Goal: Find specific page/section: Find specific page/section

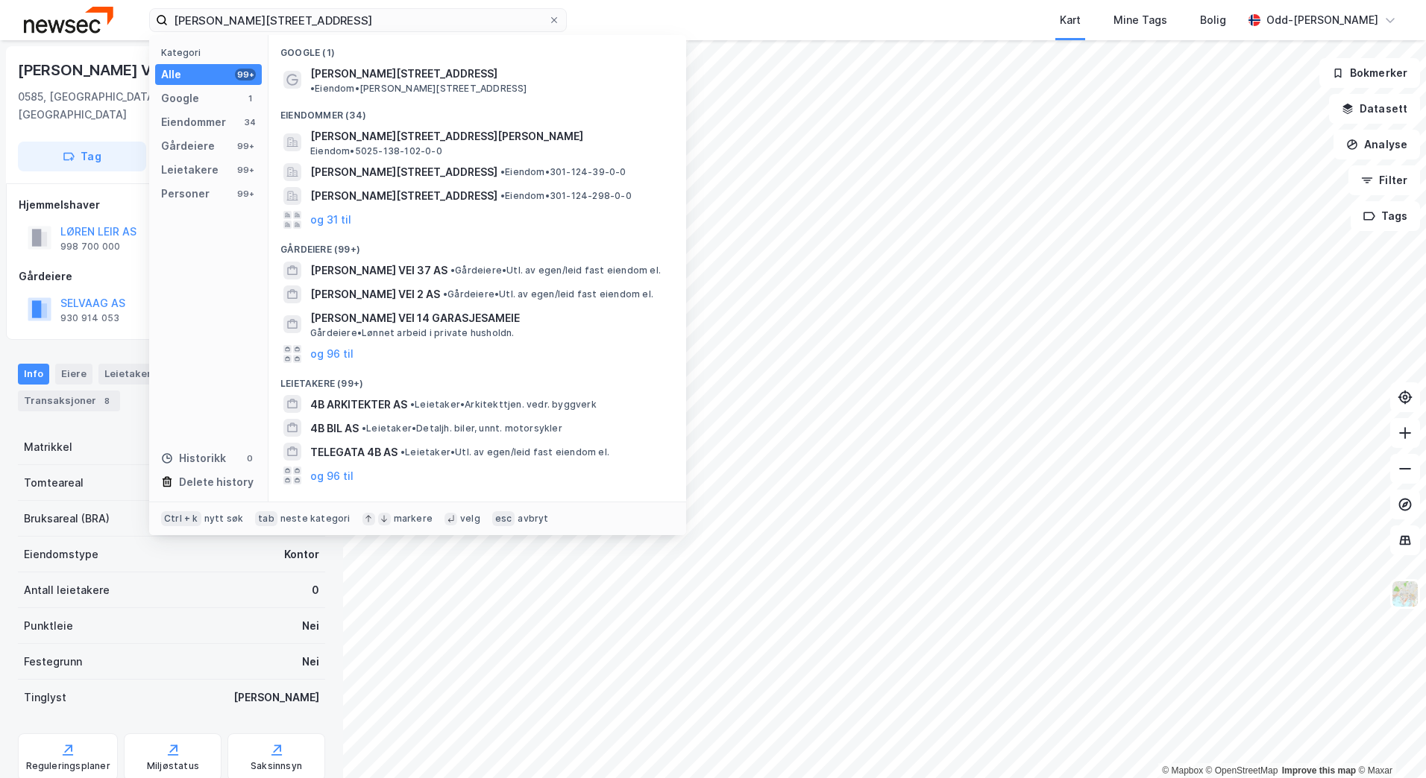
click at [139, 23] on div "[PERSON_NAME] vei 4B Kategori Alle 99+ Google 1 Eiendommer 34 Gårdeiere 99+ Lei…" at bounding box center [713, 20] width 1426 height 40
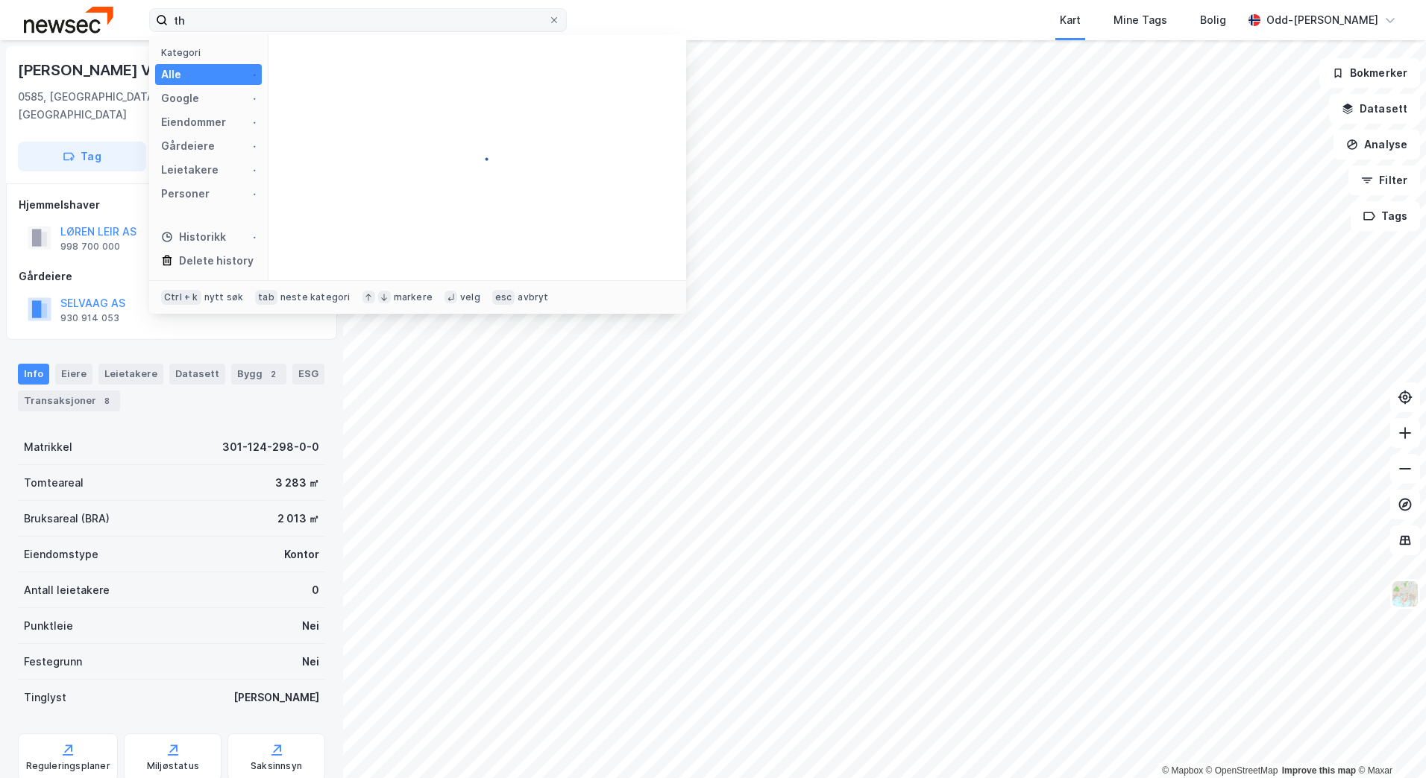
type input "t"
click at [195, 19] on input "[PERSON_NAME] gate 1-5" at bounding box center [358, 20] width 380 height 22
click at [196, 19] on input "[PERSON_NAME] gate 1-5" at bounding box center [358, 20] width 380 height 22
drag, startPoint x: 212, startPoint y: 28, endPoint x: 135, endPoint y: 4, distance: 80.2
click at [119, 19] on div "Thor [STREET_ADDRESS] Kategori Alle 0 Google 0 Eiendommer 0 Gårdeiere 0 Leietak…" at bounding box center [713, 20] width 1426 height 40
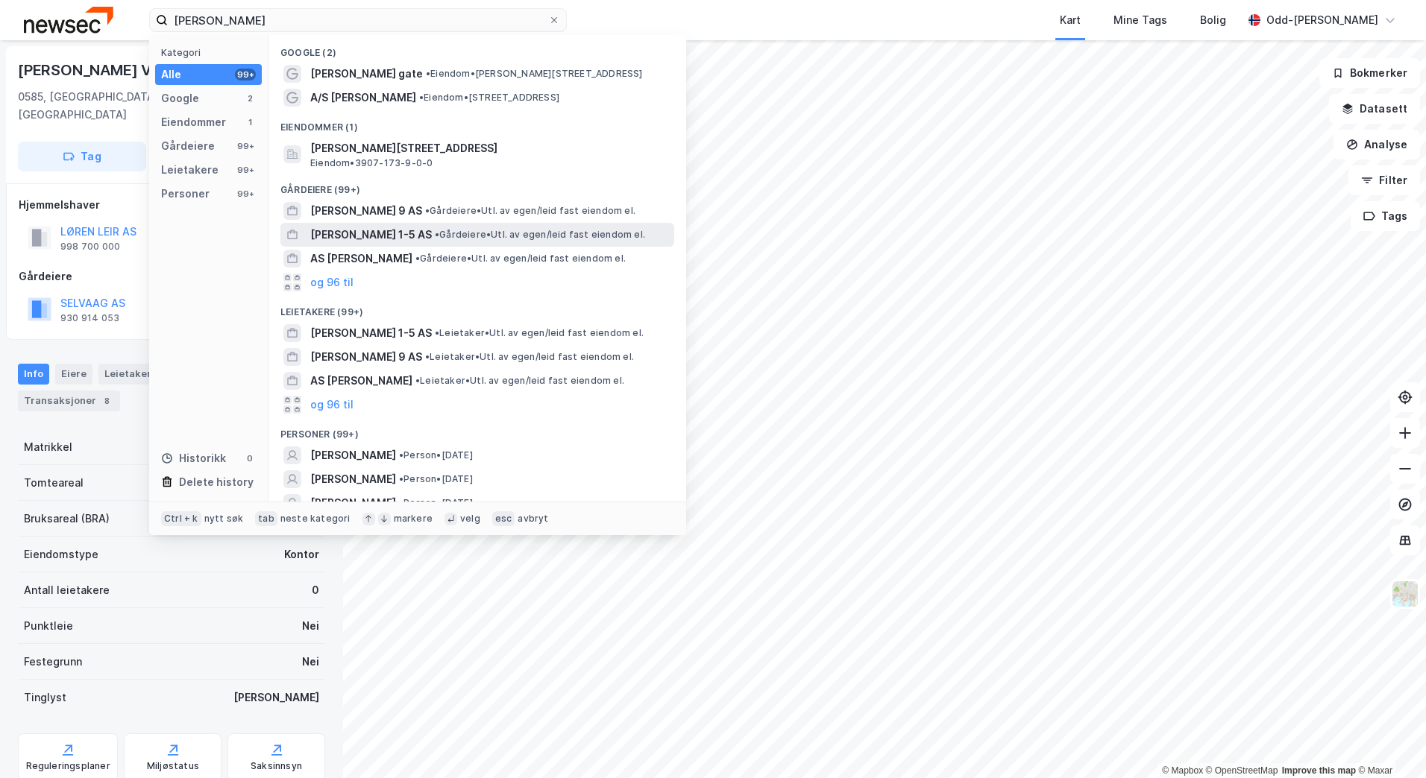
type input "[PERSON_NAME]"
click at [376, 238] on span "[PERSON_NAME] 1-5 AS" at bounding box center [371, 235] width 122 height 18
